Goal: Find specific page/section: Find specific page/section

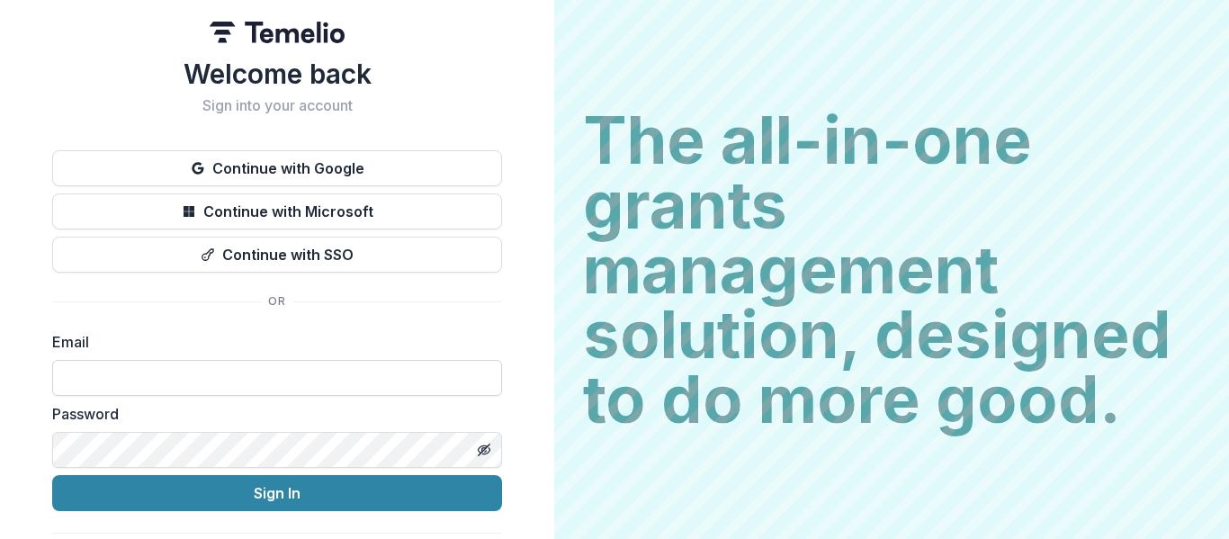
click at [259, 379] on input at bounding box center [277, 378] width 450 height 36
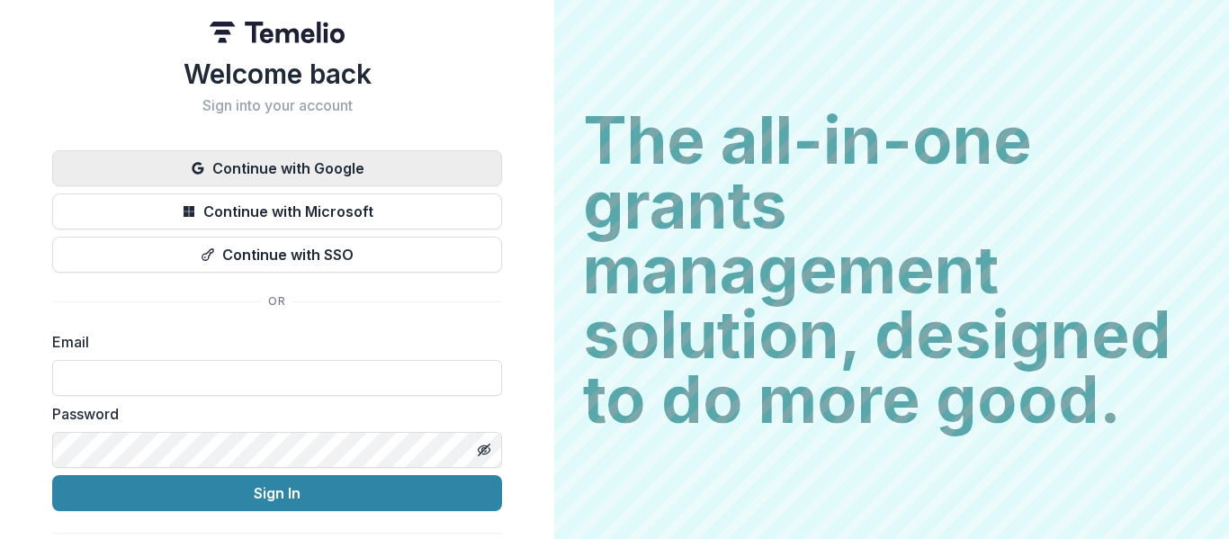
click at [300, 163] on button "Continue with Google" at bounding box center [277, 168] width 450 height 36
click at [439, 150] on button "Continue with Google" at bounding box center [277, 168] width 450 height 36
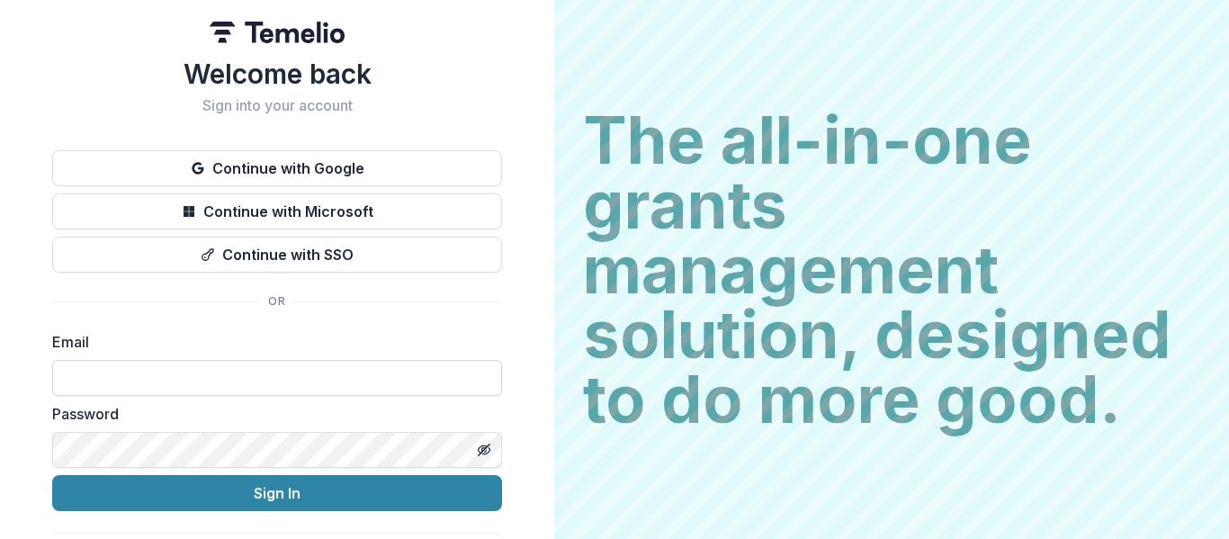
click at [202, 378] on input at bounding box center [277, 378] width 450 height 36
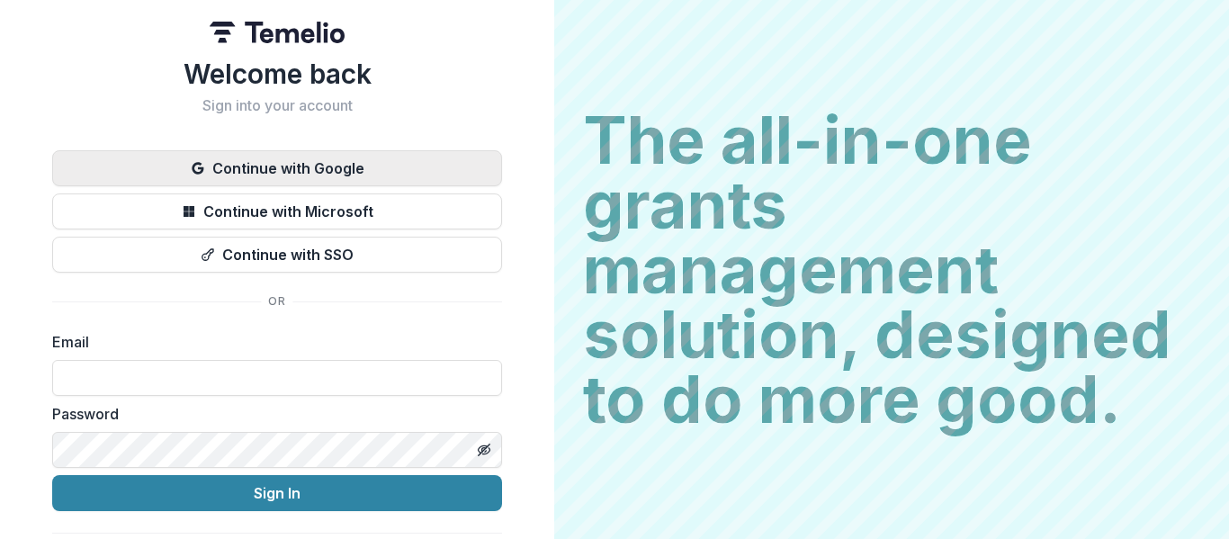
click at [423, 169] on button "Continue with Google" at bounding box center [277, 168] width 450 height 36
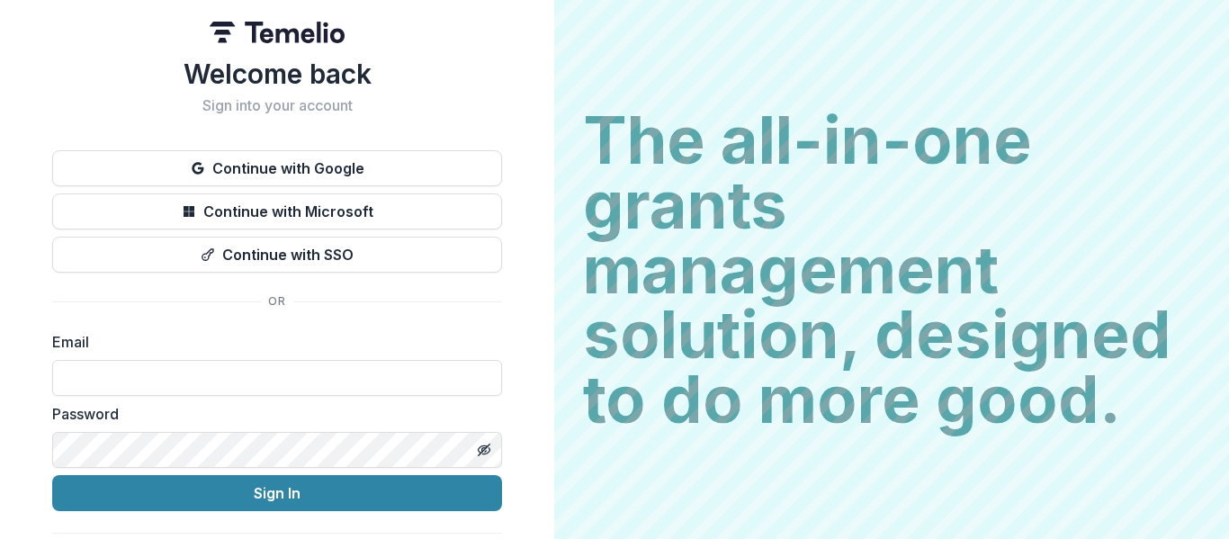
scroll to position [49, 0]
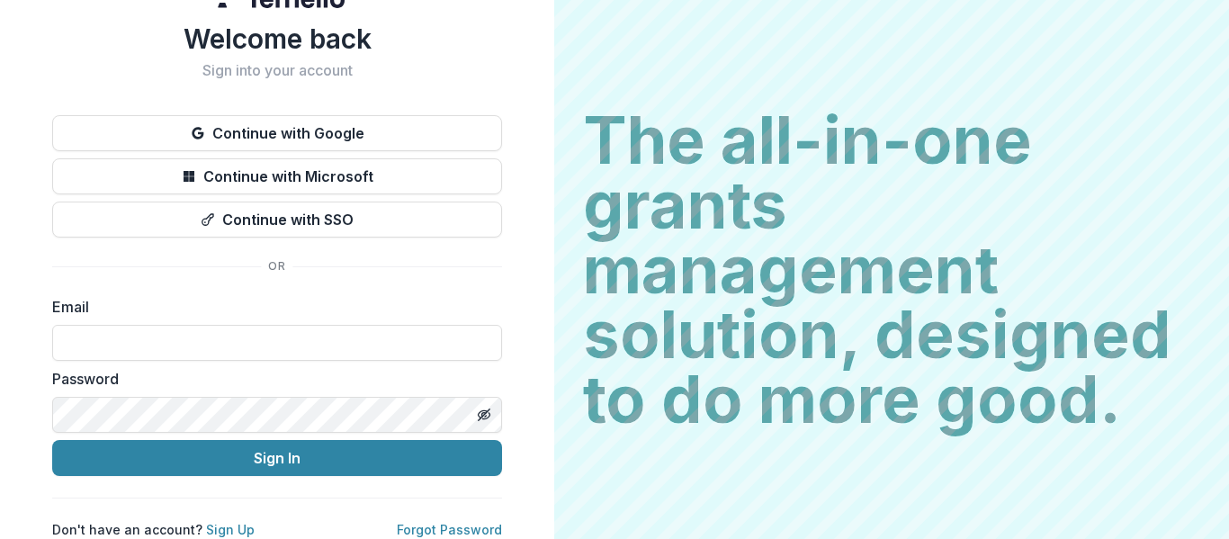
type input "**********"
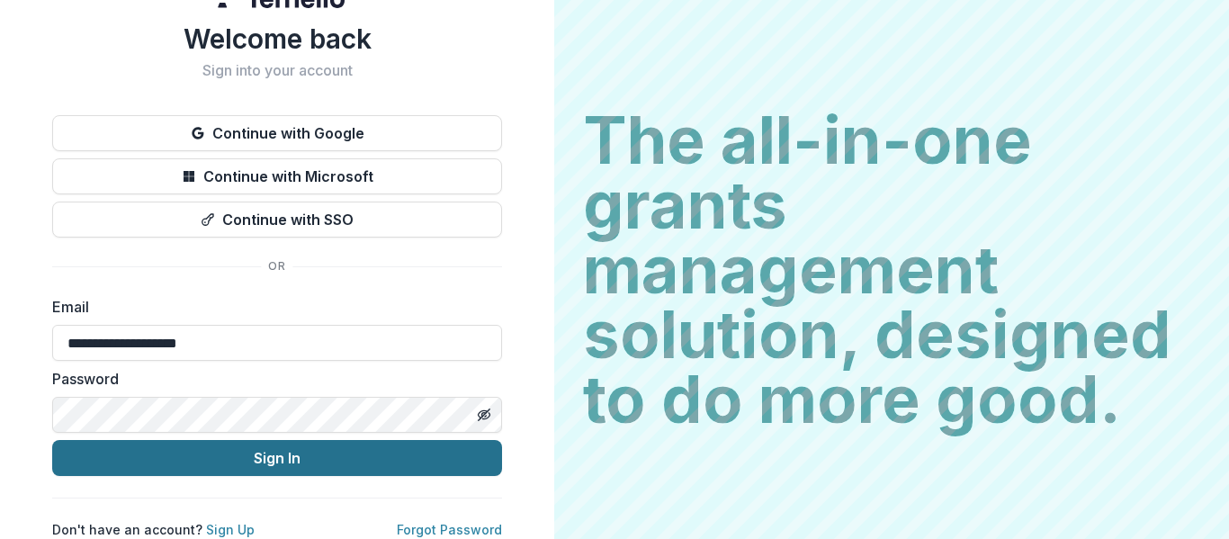
click at [261, 454] on button "Sign In" at bounding box center [277, 458] width 450 height 36
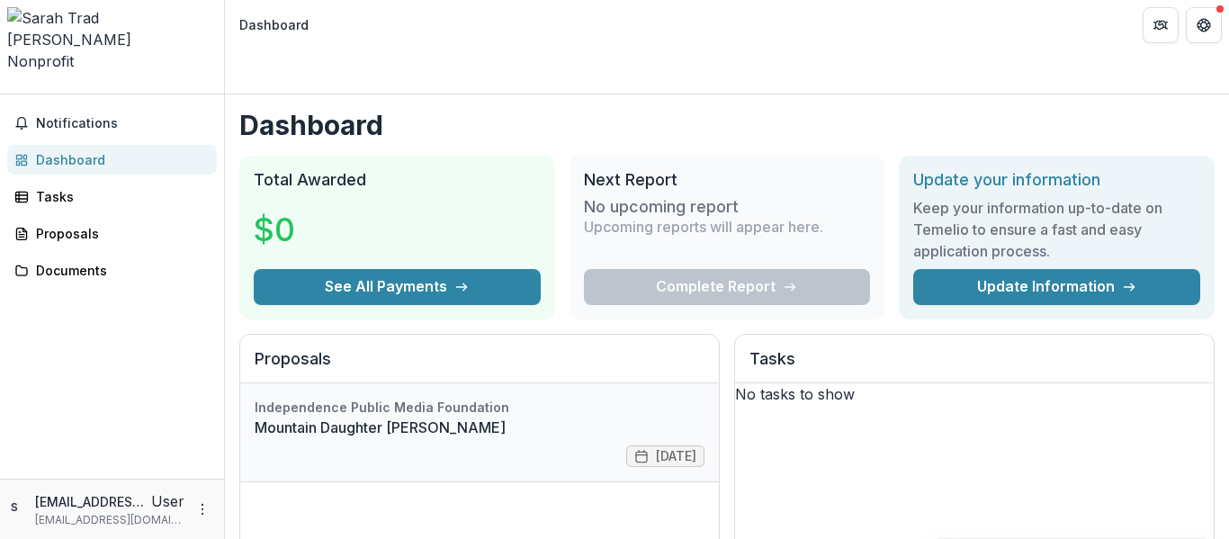
click at [373, 417] on link "Mountain Daughter [PERSON_NAME]" at bounding box center [480, 428] width 450 height 22
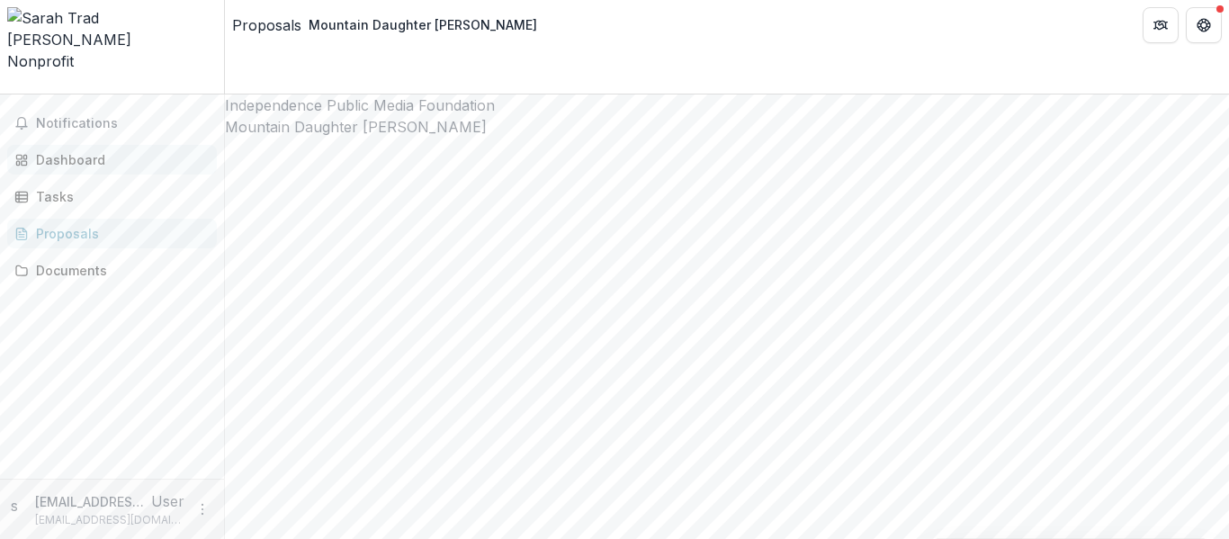
click at [100, 150] on div "Dashboard" at bounding box center [119, 159] width 166 height 19
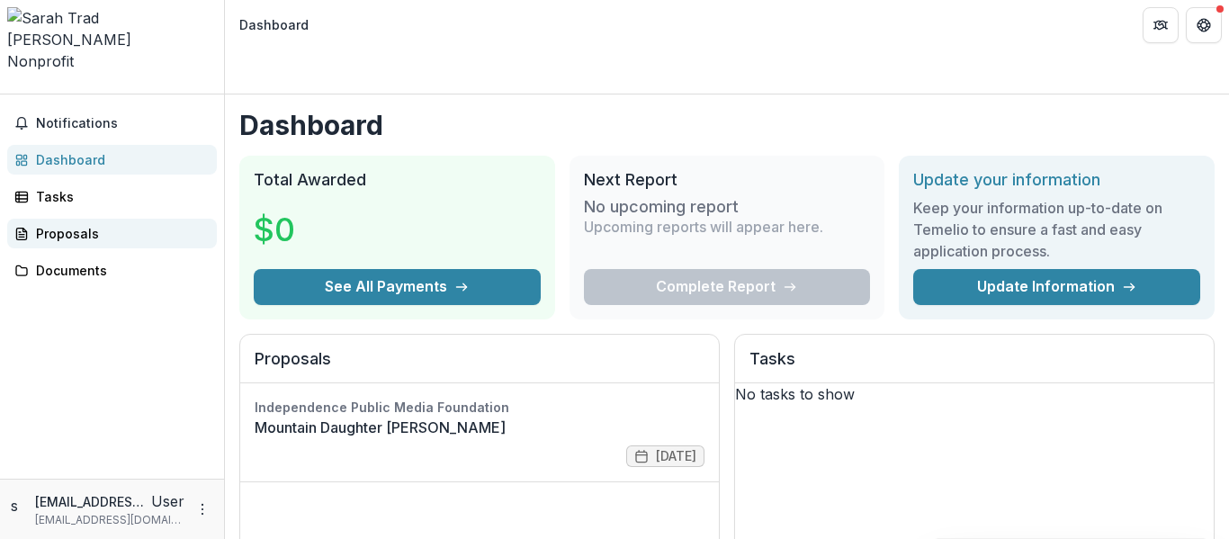
click at [101, 224] on div "Proposals" at bounding box center [119, 233] width 166 height 19
